Goal: Task Accomplishment & Management: Manage account settings

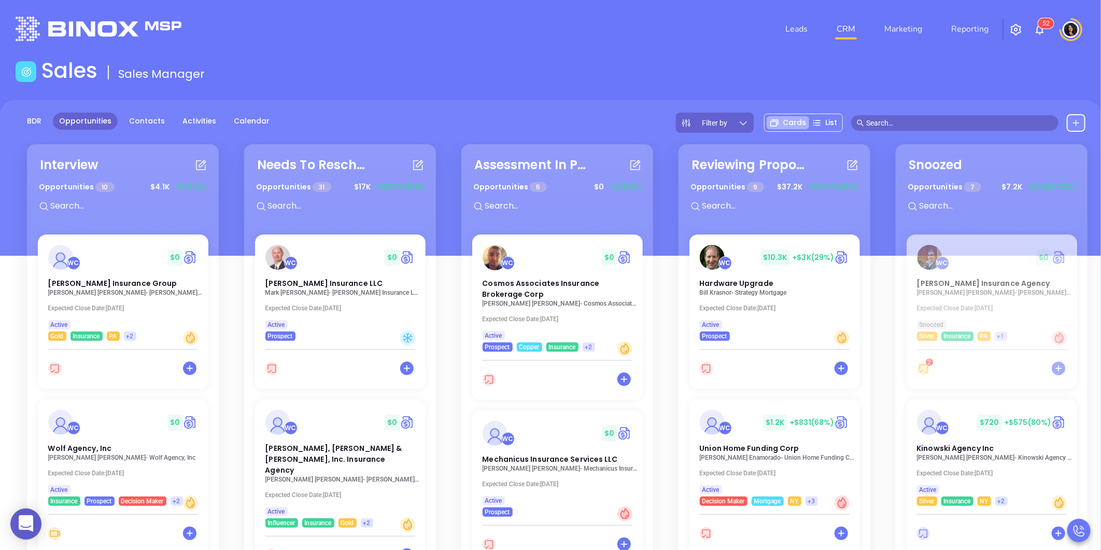
click at [590, 130] on div "BDR Opportunities Contacts Activities Calendar Filter by Cards List" at bounding box center [550, 123] width 1101 height 20
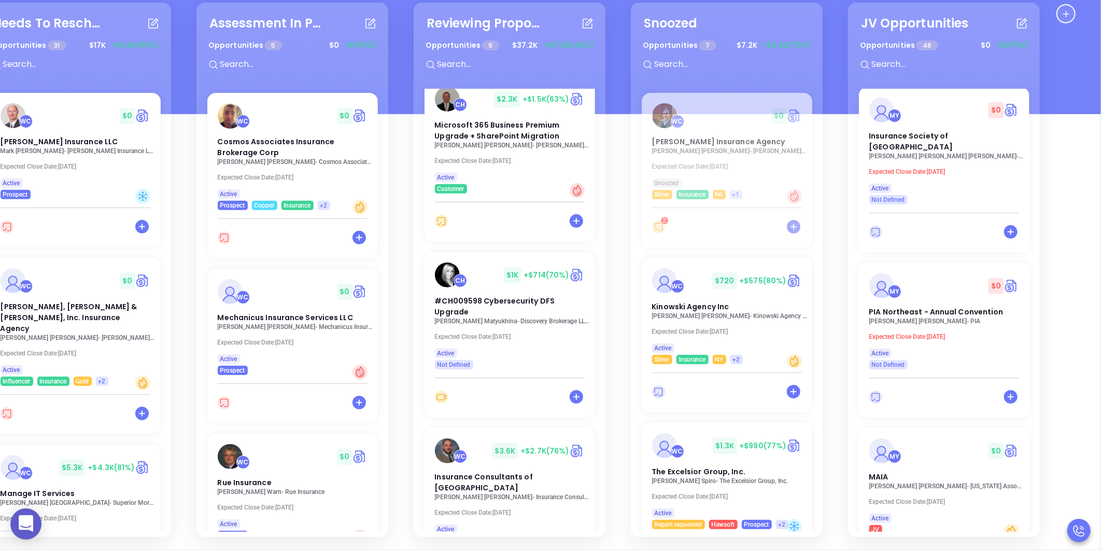
scroll to position [1028, 0]
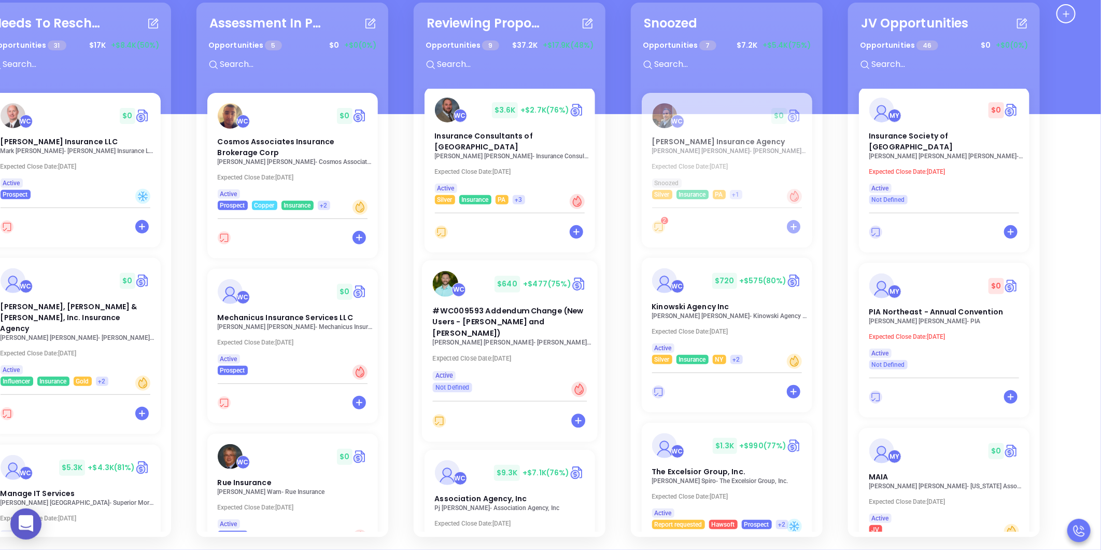
click at [507, 339] on p "[PERSON_NAME] Agency Services" at bounding box center [513, 342] width 160 height 7
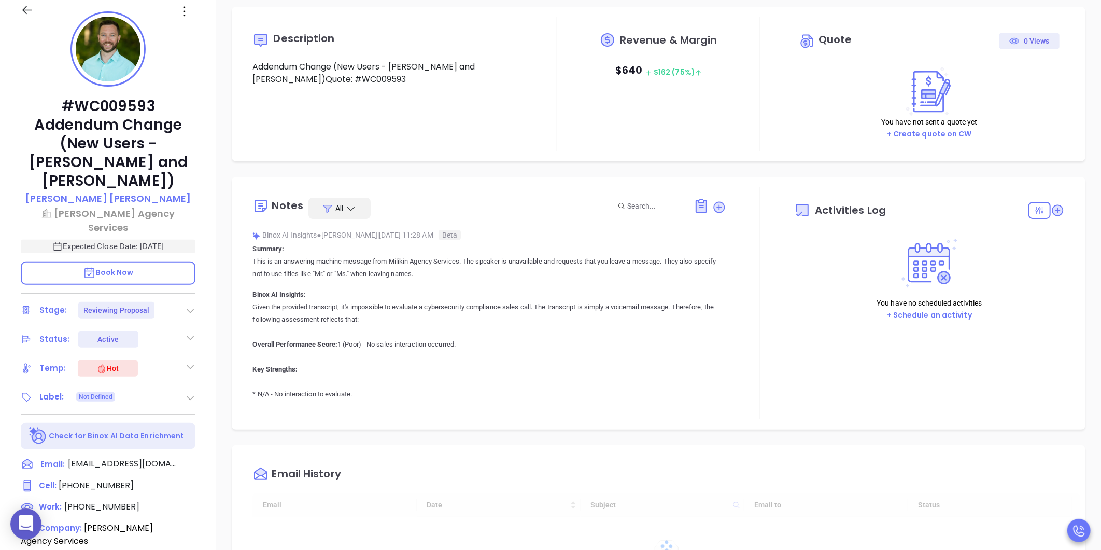
type input "[DATE]"
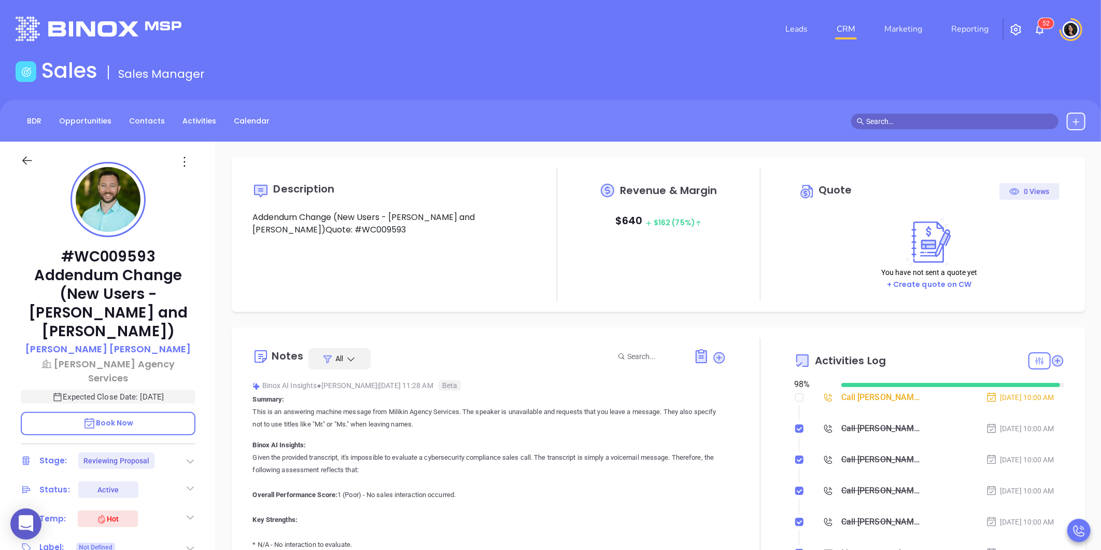
scroll to position [301, 0]
type input "[PERSON_NAME]"
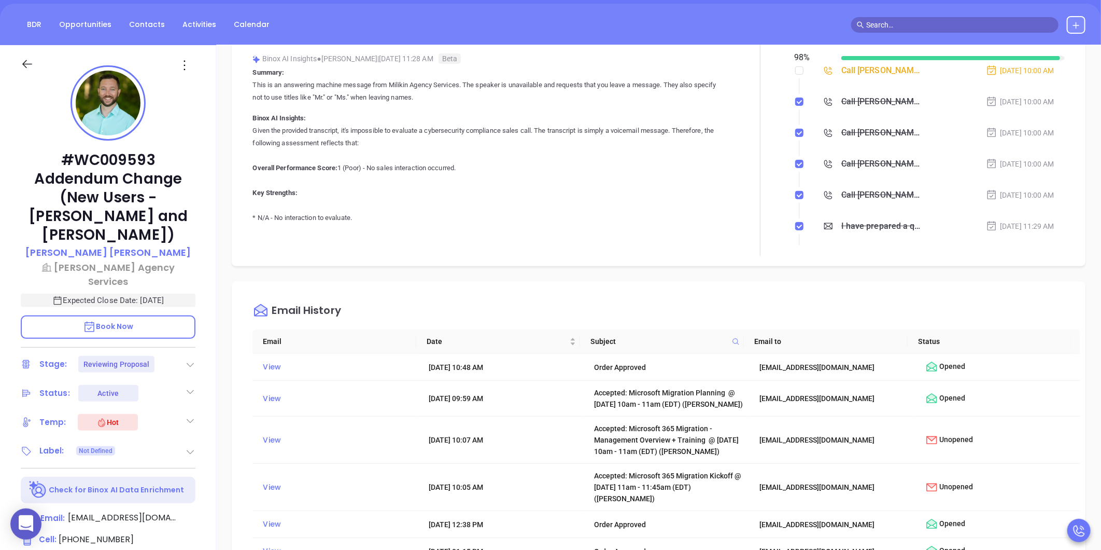
scroll to position [115, 0]
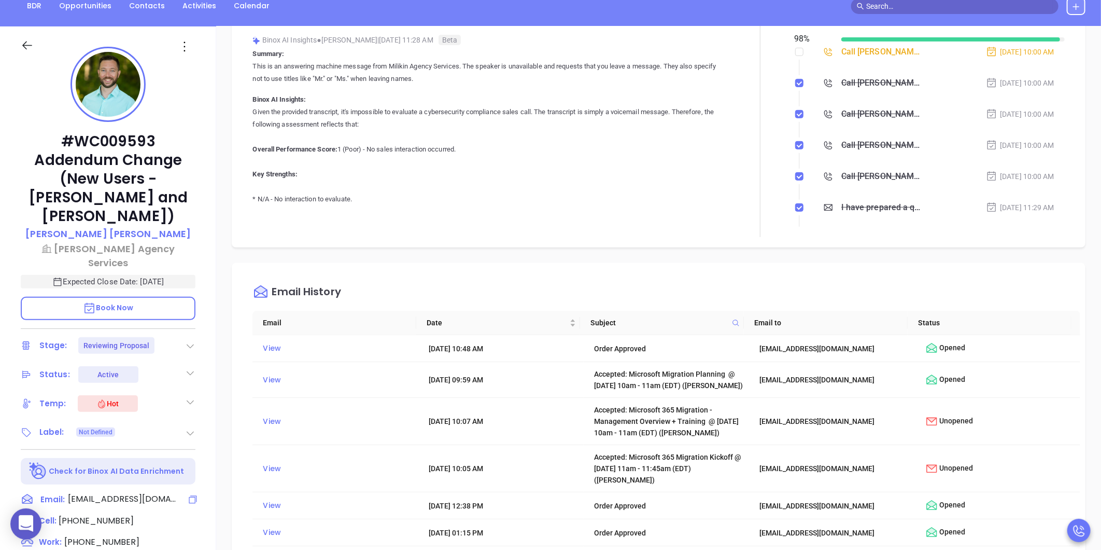
click at [194, 494] on icon at bounding box center [193, 499] width 10 height 10
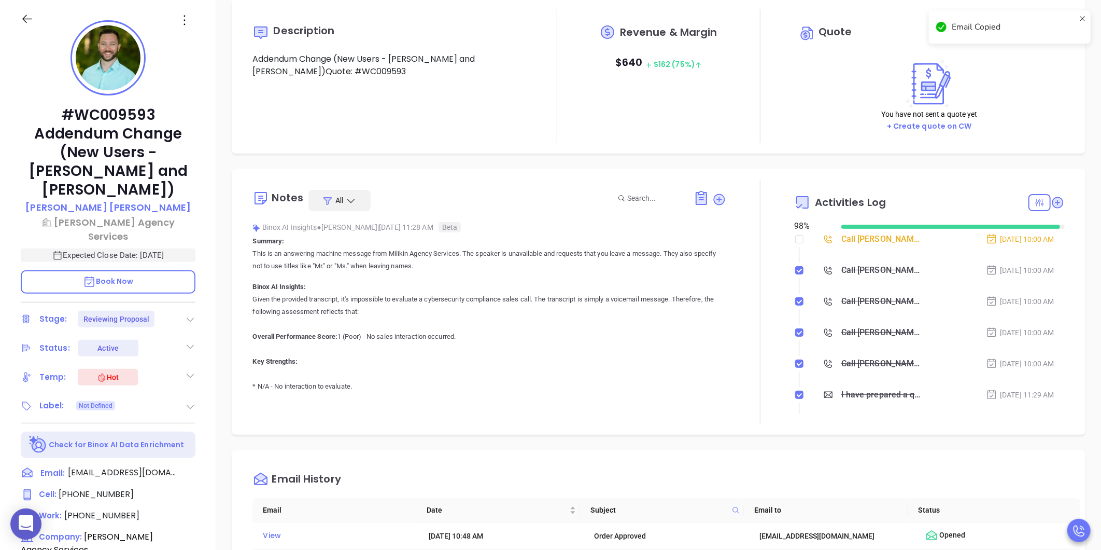
scroll to position [74, 0]
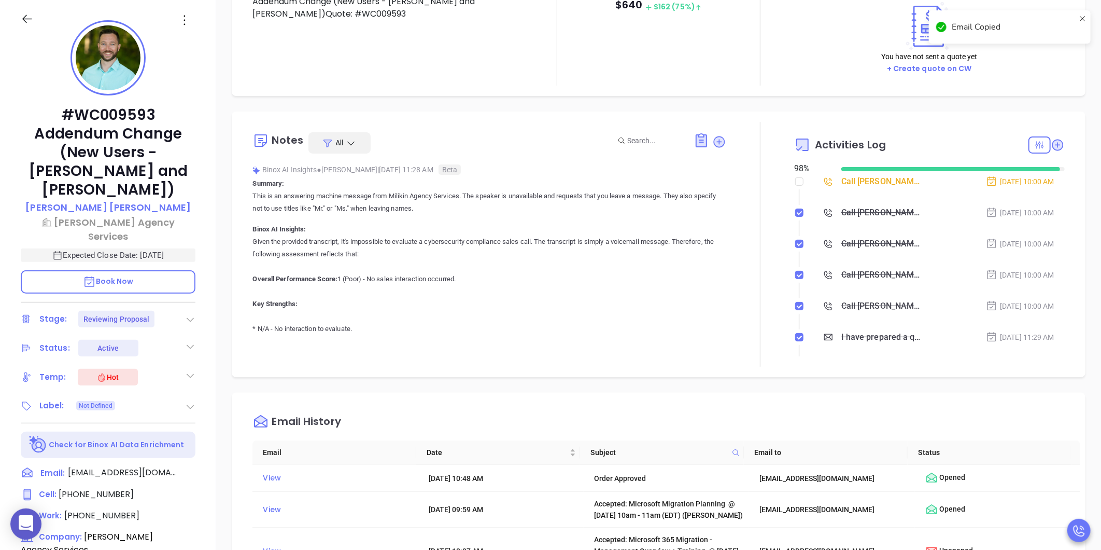
type input "[PERSON_NAME]"
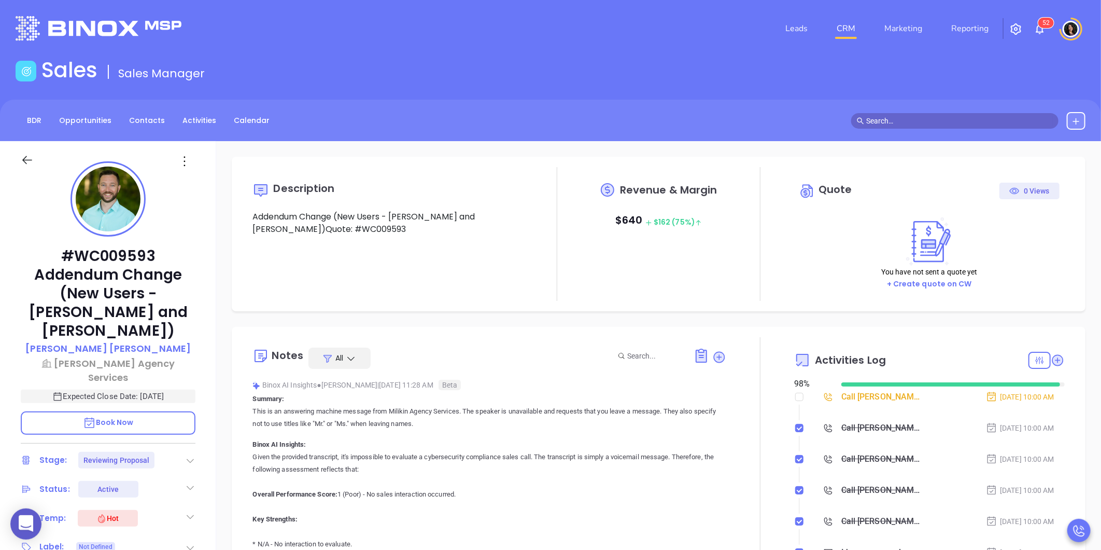
scroll to position [0, 0]
click at [818, 319] on div "Description Addendum Change (New Users - [PERSON_NAME] and [PERSON_NAME])Quote:…" at bounding box center [658, 505] width 885 height 726
click at [852, 29] on link "CRM" at bounding box center [846, 29] width 27 height 21
